Goal: Task Accomplishment & Management: Manage account settings

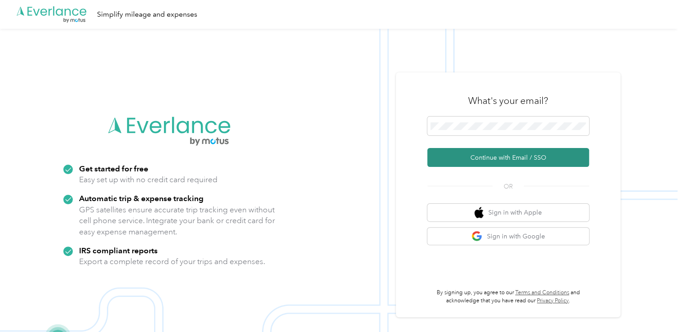
click at [480, 156] on button "Continue with Email / SSO" at bounding box center [508, 157] width 162 height 19
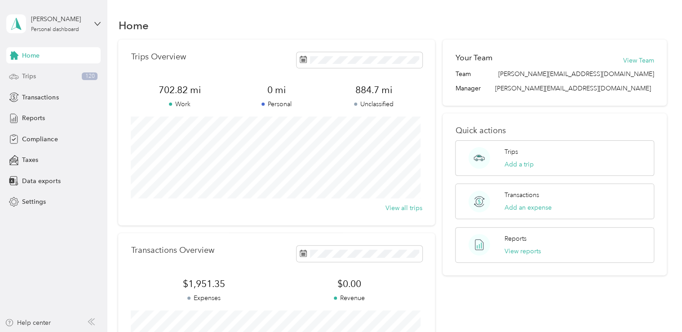
click at [68, 84] on div "Trips 120" at bounding box center [53, 76] width 94 height 16
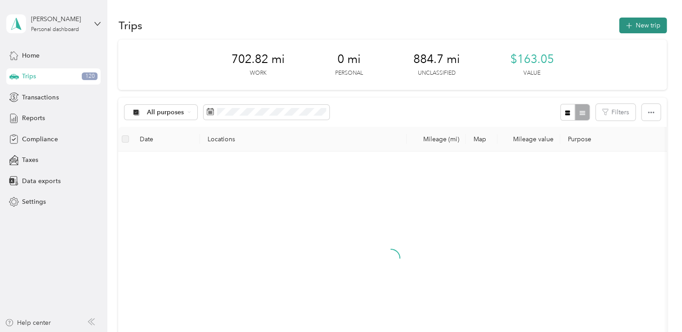
click at [630, 24] on icon "button" at bounding box center [629, 26] width 10 height 10
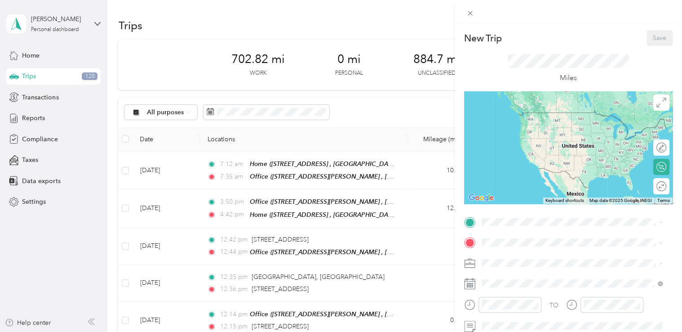
click at [554, 159] on div "Home" at bounding box center [578, 163] width 161 height 8
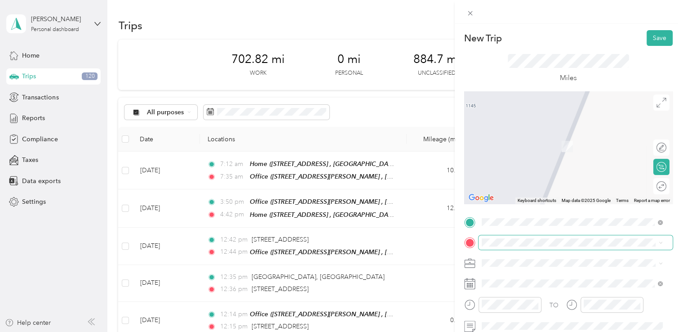
click at [506, 235] on div "TO Add photo" at bounding box center [568, 323] width 208 height 217
click at [485, 295] on div "TO Add photo" at bounding box center [568, 323] width 208 height 217
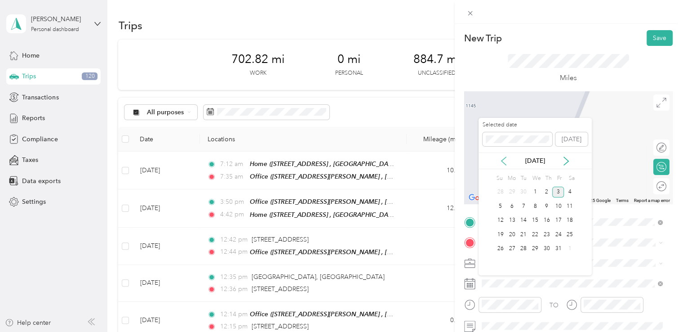
click at [500, 159] on icon at bounding box center [503, 160] width 9 height 9
click at [547, 191] on div "4" at bounding box center [547, 191] width 12 height 11
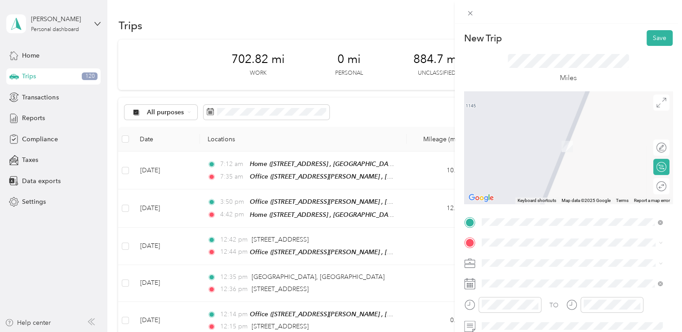
scroll to position [45, 0]
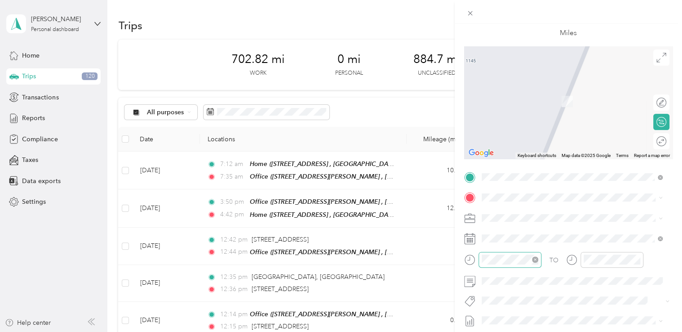
click at [507, 253] on div at bounding box center [510, 260] width 63 height 16
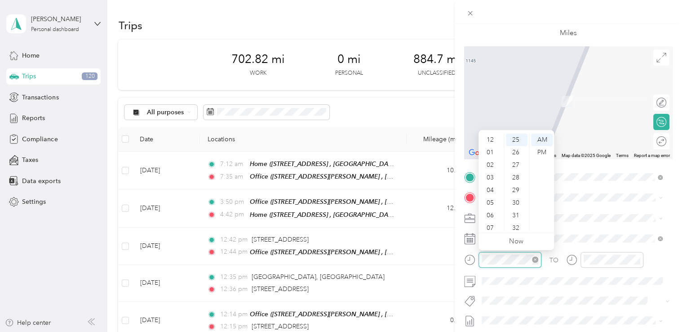
scroll to position [54, 0]
click at [419, 244] on div "New Trip Save This trip cannot be edited because it is either under review, app…" at bounding box center [341, 166] width 682 height 332
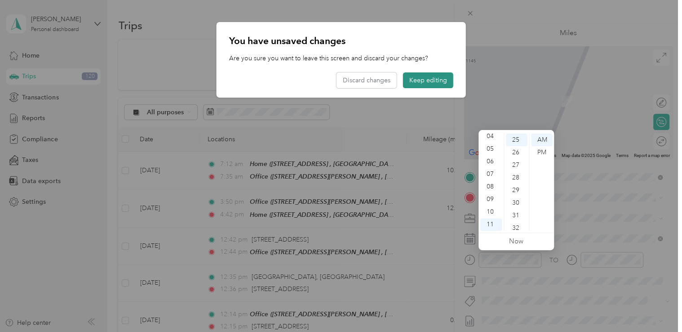
click at [421, 87] on button "Keep editing" at bounding box center [428, 80] width 50 height 16
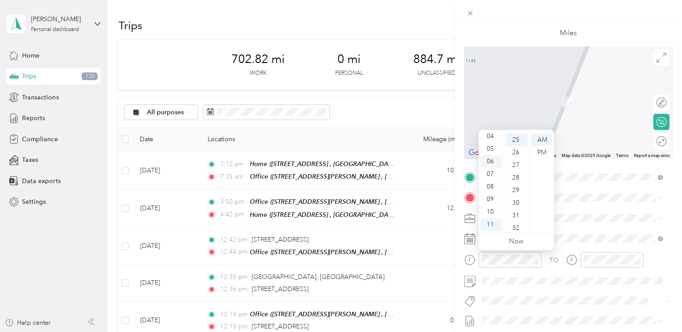
click at [491, 161] on div "06" at bounding box center [491, 161] width 22 height 13
click at [517, 204] on div "30" at bounding box center [517, 202] width 22 height 13
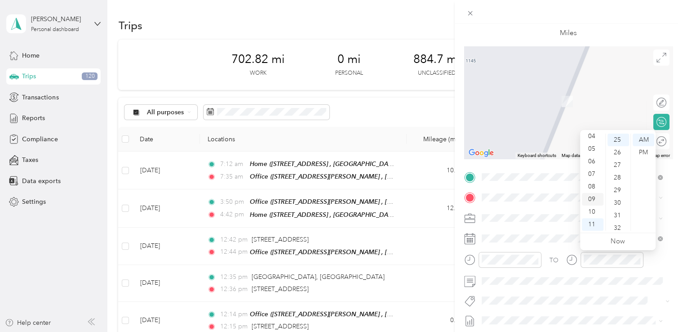
click at [593, 195] on div "09" at bounding box center [593, 199] width 22 height 13
click at [620, 173] on div "07" at bounding box center [619, 174] width 22 height 13
click at [620, 173] on div "07" at bounding box center [619, 170] width 22 height 13
click at [618, 138] on div "00" at bounding box center [619, 139] width 22 height 13
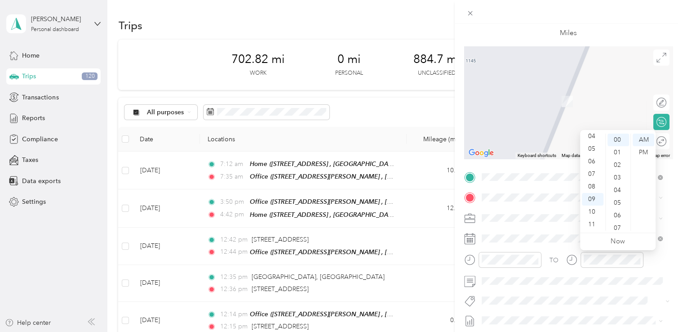
click at [591, 291] on div "TO Add photo" at bounding box center [568, 278] width 208 height 217
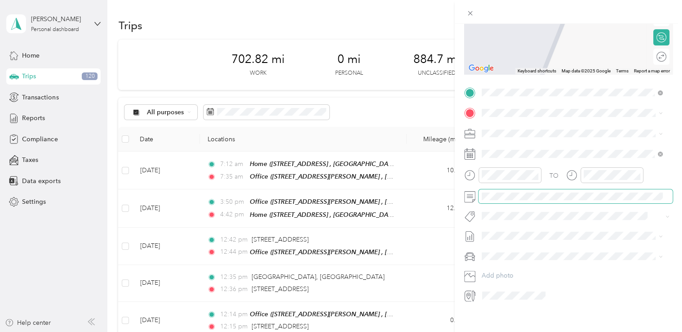
scroll to position [139, 0]
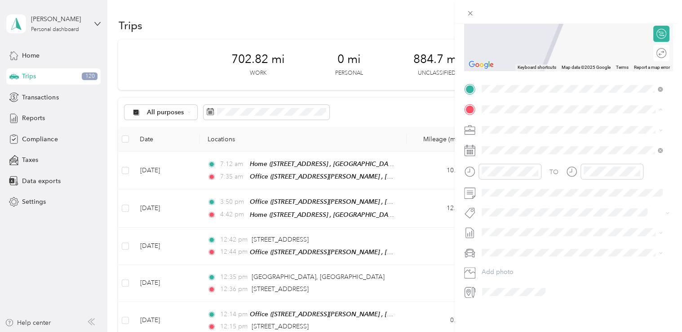
click at [523, 129] on div "[STREET_ADDRESS][PERSON_NAME][US_STATE]" at bounding box center [572, 135] width 175 height 12
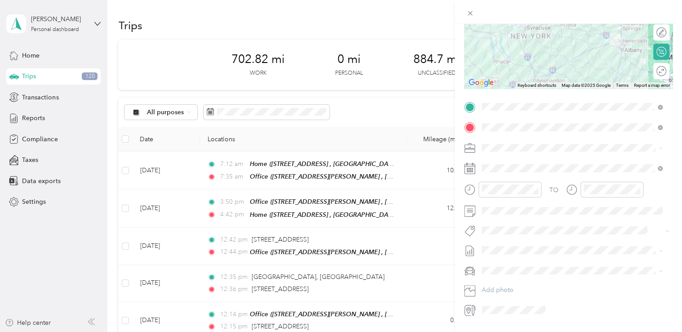
scroll to position [94, 0]
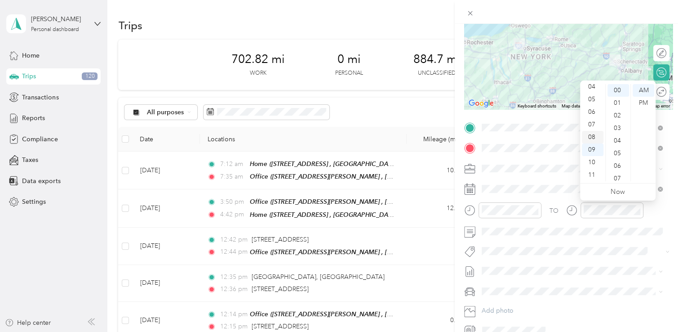
click at [593, 138] on div "08" at bounding box center [593, 137] width 22 height 13
click at [615, 116] on div "45" at bounding box center [619, 117] width 22 height 13
click at [399, 16] on div "New Trip Save This trip cannot be edited because it is either under review, app…" at bounding box center [341, 166] width 682 height 332
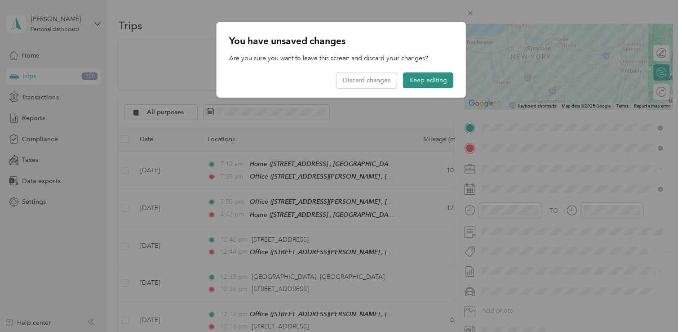
click at [425, 77] on button "Keep editing" at bounding box center [428, 80] width 50 height 16
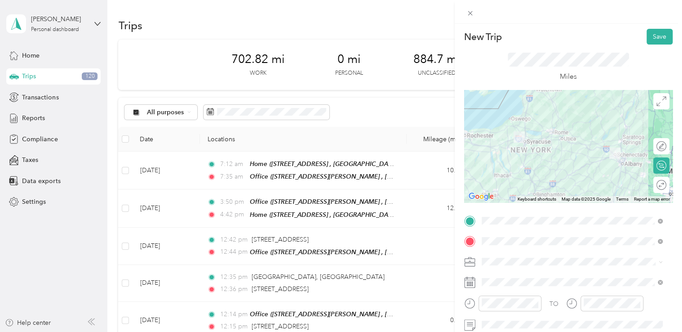
scroll to position [0, 0]
click at [655, 30] on button "Save" at bounding box center [660, 38] width 26 height 16
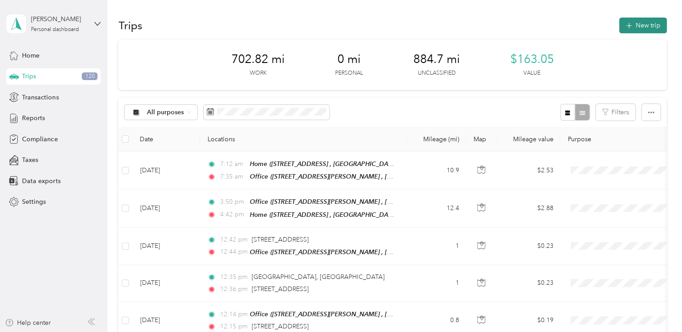
click at [629, 26] on icon "button" at bounding box center [629, 26] width 10 height 10
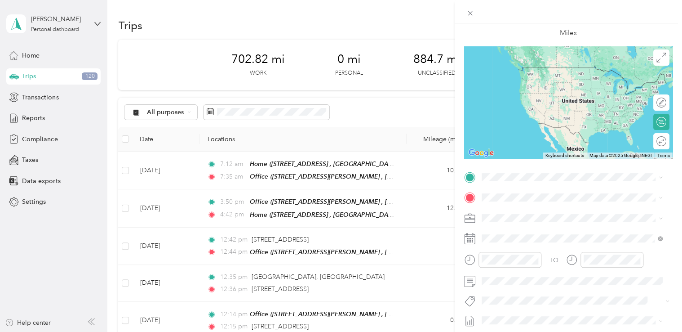
click at [554, 209] on span "[STREET_ADDRESS][PERSON_NAME][US_STATE]" at bounding box center [568, 208] width 140 height 8
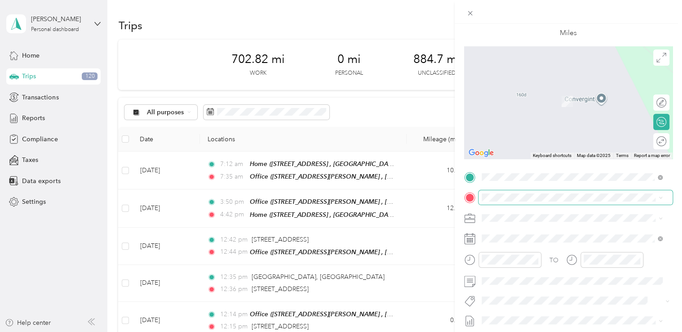
click at [527, 190] on span at bounding box center [576, 197] width 194 height 14
click at [524, 286] on span "[STREET_ADDRESS] , 12308, [GEOGRAPHIC_DATA], [GEOGRAPHIC_DATA], [GEOGRAPHIC_DAT…" at bounding box center [573, 294] width 151 height 17
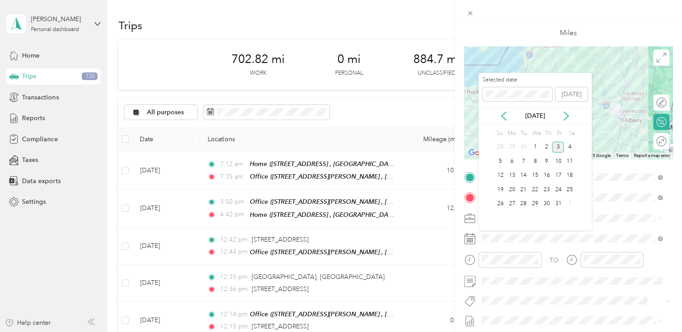
click at [509, 121] on div "[DATE]" at bounding box center [535, 115] width 113 height 17
click at [508, 118] on icon at bounding box center [503, 115] width 9 height 9
click at [548, 148] on div "4" at bounding box center [547, 147] width 12 height 11
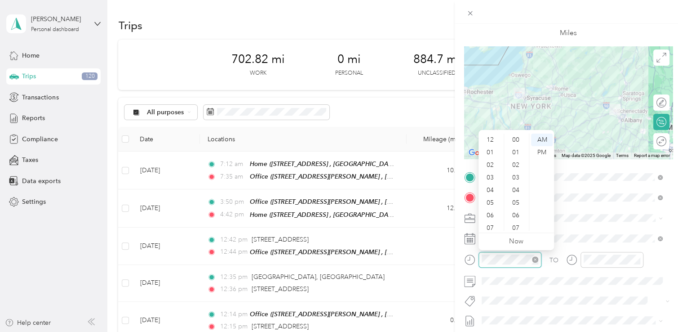
scroll to position [54, 0]
click at [539, 149] on div "PM" at bounding box center [542, 152] width 22 height 13
click at [489, 154] on div "02" at bounding box center [491, 149] width 22 height 13
click at [515, 140] on div "19" at bounding box center [517, 139] width 22 height 13
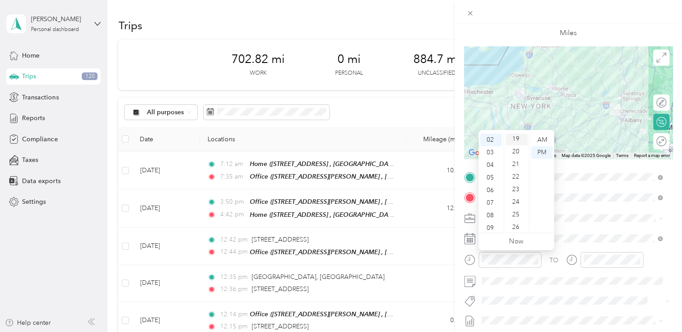
scroll to position [239, 0]
click at [593, 265] on div at bounding box center [612, 260] width 63 height 16
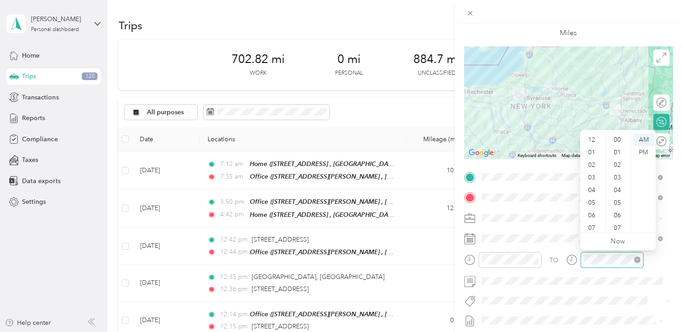
scroll to position [54, 0]
click at [589, 136] on div "04" at bounding box center [593, 136] width 22 height 13
click at [618, 217] on div "50" at bounding box center [619, 214] width 22 height 13
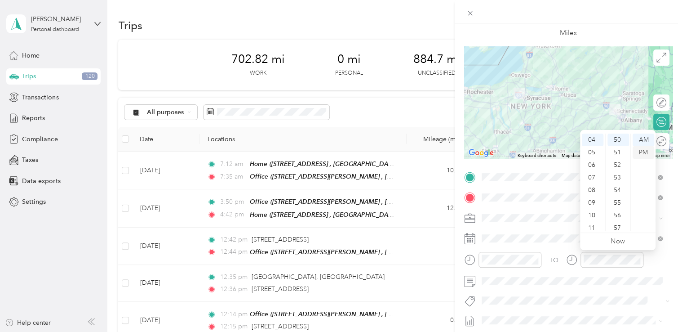
click at [644, 147] on div "PM" at bounding box center [644, 152] width 22 height 13
click at [641, 155] on div "PM" at bounding box center [644, 152] width 22 height 13
click at [575, 262] on circle at bounding box center [571, 259] width 9 height 9
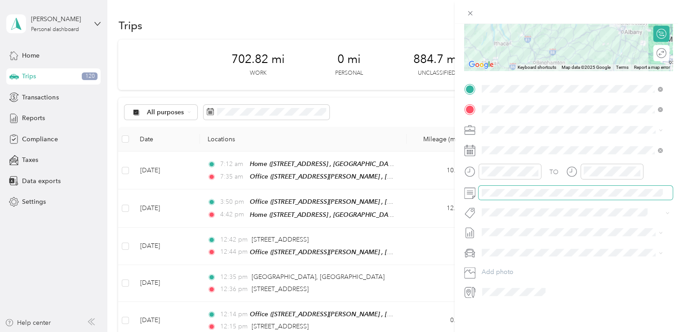
scroll to position [0, 0]
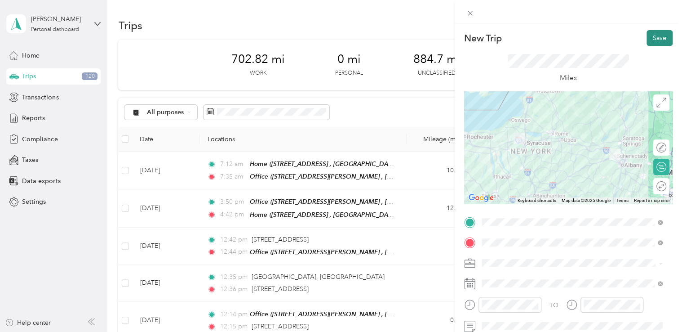
click at [650, 43] on button "Save" at bounding box center [660, 38] width 26 height 16
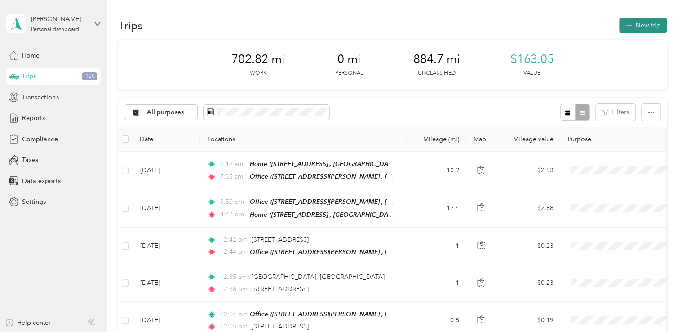
click at [627, 30] on button "New trip" at bounding box center [643, 26] width 48 height 16
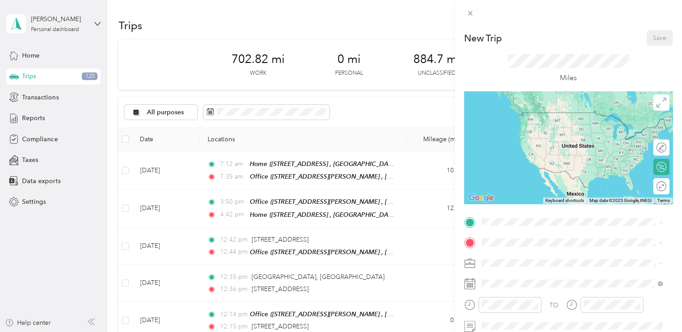
click at [521, 138] on div "Office [STREET_ADDRESS][PERSON_NAME]" at bounding box center [578, 130] width 161 height 38
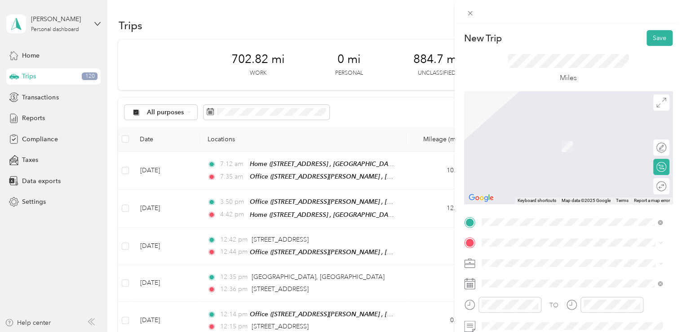
click at [517, 227] on span "Howmet Aerospace, [STREET_ADDRESS]" at bounding box center [556, 231] width 117 height 8
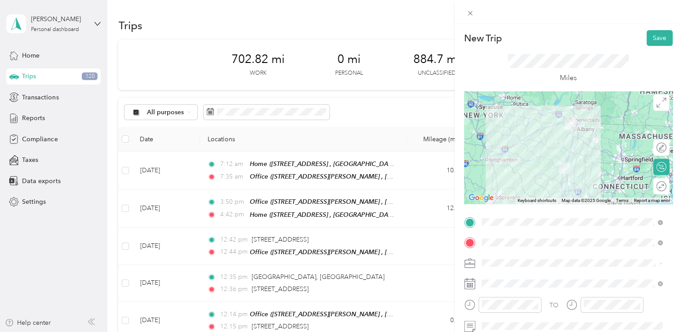
click at [501, 292] on div "TO Add photo" at bounding box center [568, 323] width 208 height 217
click at [501, 288] on span at bounding box center [576, 283] width 194 height 14
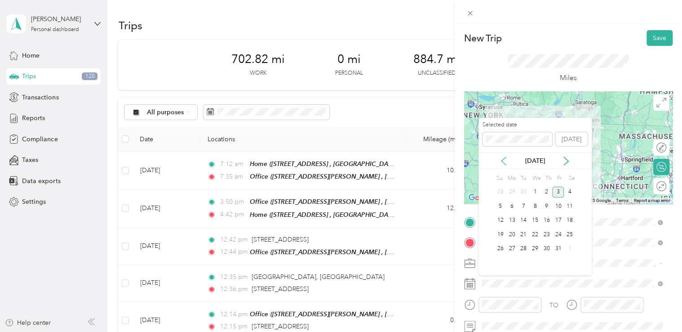
click at [507, 162] on icon at bounding box center [503, 160] width 9 height 9
click at [557, 193] on div "5" at bounding box center [558, 191] width 12 height 11
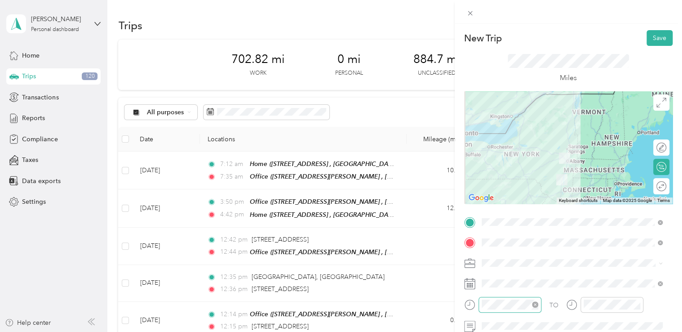
click at [511, 298] on div at bounding box center [510, 305] width 63 height 16
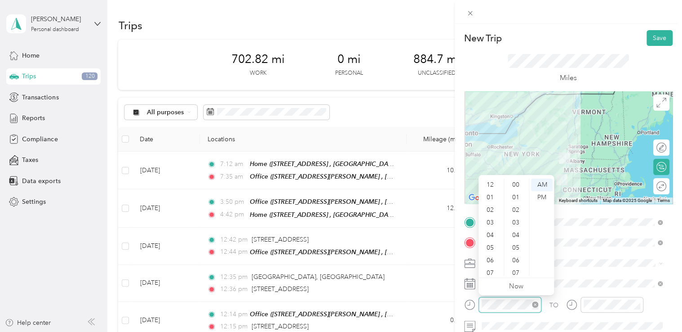
scroll to position [54, 0]
click at [492, 243] on div "09" at bounding box center [491, 244] width 22 height 13
click at [518, 183] on div "00" at bounding box center [517, 184] width 22 height 13
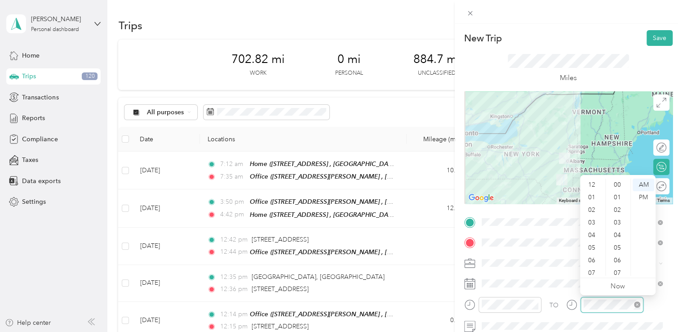
scroll to position [54, 0]
click at [595, 254] on div "10" at bounding box center [593, 256] width 22 height 13
click at [617, 182] on div "00" at bounding box center [619, 184] width 22 height 13
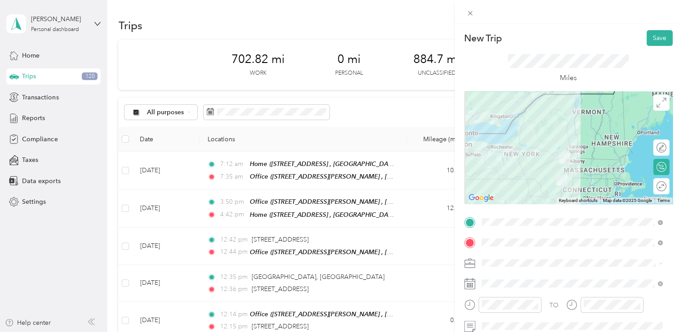
click at [556, 275] on div "TO Add photo" at bounding box center [568, 323] width 208 height 217
click at [647, 33] on button "Save" at bounding box center [660, 38] width 26 height 16
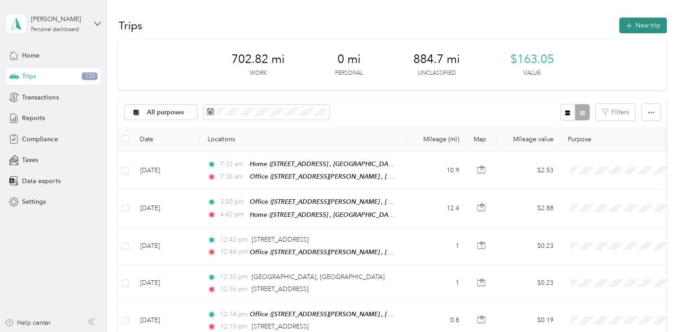
click at [629, 30] on button "New trip" at bounding box center [643, 26] width 48 height 16
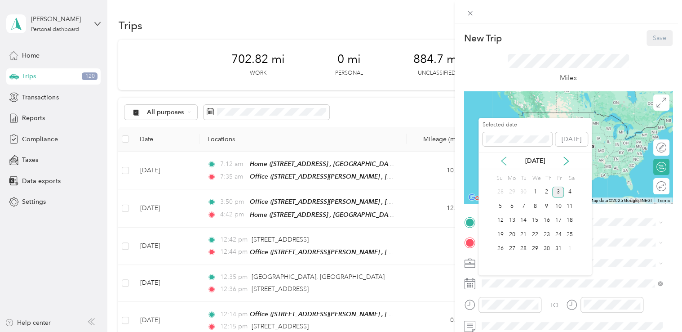
click at [504, 157] on icon at bounding box center [503, 160] width 9 height 9
click at [554, 194] on div "5" at bounding box center [558, 191] width 12 height 11
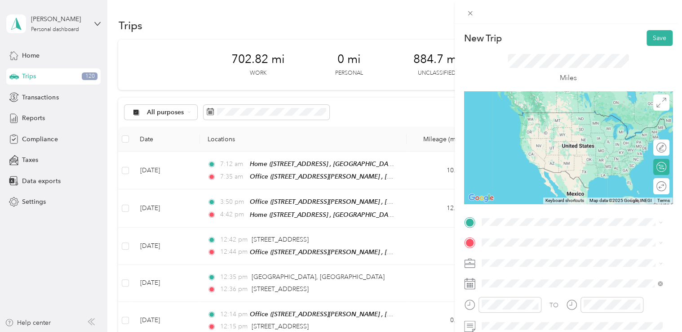
click at [512, 206] on span "Howmet Aerospace, [STREET_ADDRESS]" at bounding box center [556, 210] width 117 height 8
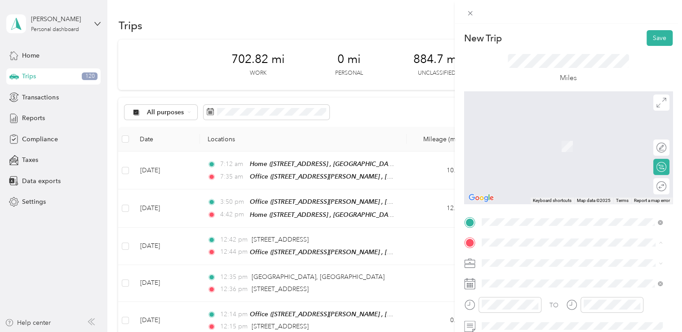
click at [517, 152] on span "[STREET_ADDRESS][PERSON_NAME] , 12205, [GEOGRAPHIC_DATA], [GEOGRAPHIC_DATA], [G…" at bounding box center [565, 155] width 135 height 27
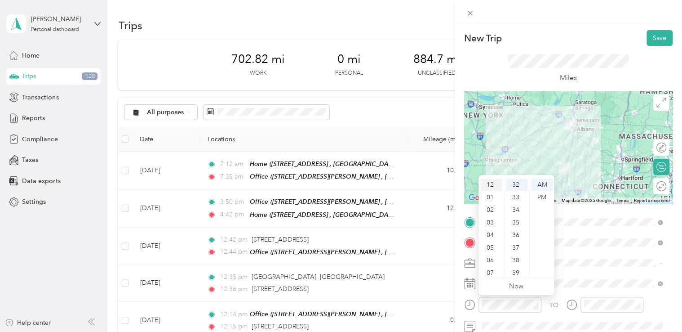
click at [494, 185] on div "12" at bounding box center [491, 184] width 22 height 13
click at [518, 187] on div "00" at bounding box center [517, 184] width 22 height 13
click at [541, 193] on div "PM" at bounding box center [542, 197] width 22 height 13
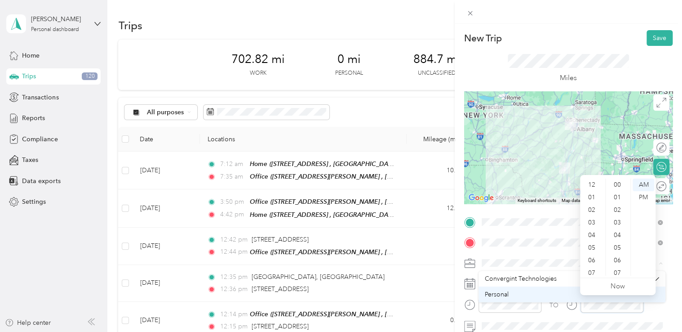
scroll to position [54, 0]
click at [531, 279] on span "Convergint Technologies" at bounding box center [521, 279] width 72 height 8
click at [592, 199] on div "01" at bounding box center [593, 197] width 22 height 13
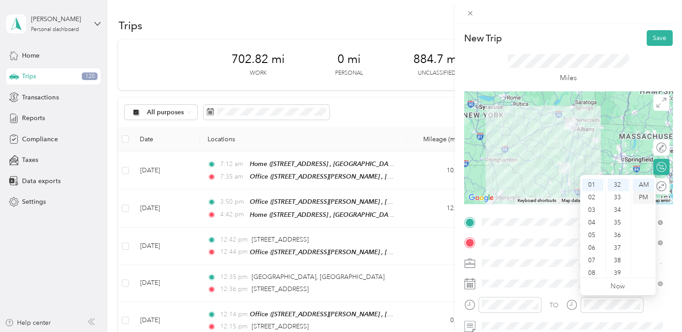
click at [637, 191] on div "PM" at bounding box center [644, 197] width 22 height 13
click at [616, 184] on div "00" at bounding box center [619, 184] width 22 height 13
click at [616, 185] on div "00" at bounding box center [619, 184] width 22 height 13
click at [604, 51] on div "Miles" at bounding box center [568, 68] width 208 height 45
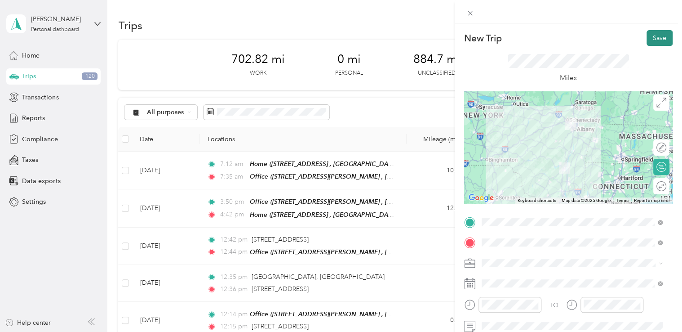
click at [650, 39] on button "Save" at bounding box center [660, 38] width 26 height 16
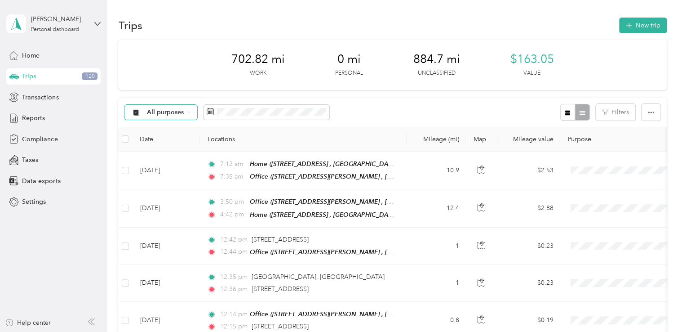
click at [165, 118] on div "All purposes" at bounding box center [160, 112] width 73 height 15
click at [170, 157] on span "Convergint Technologies" at bounding box center [184, 157] width 74 height 9
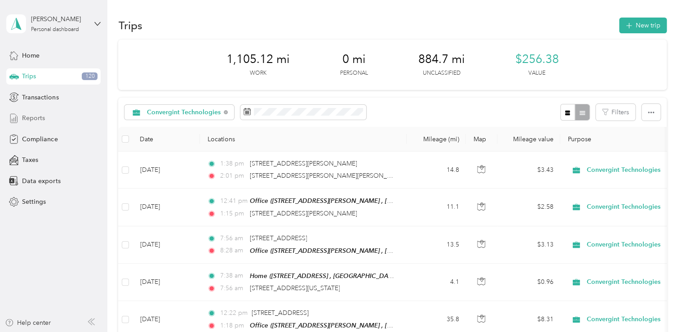
click at [36, 120] on span "Reports" at bounding box center [33, 117] width 23 height 9
